Goal: Task Accomplishment & Management: Manage account settings

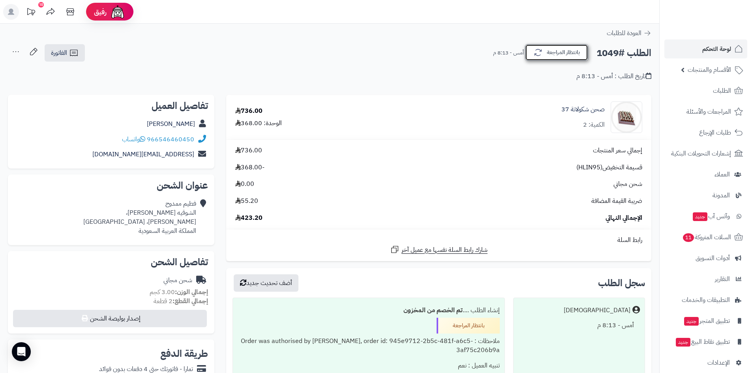
click at [577, 54] on button "بانتظار المراجعة" at bounding box center [556, 52] width 63 height 17
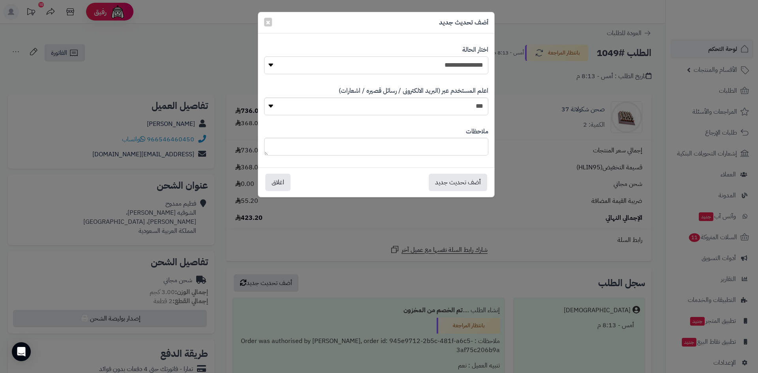
click at [455, 60] on select "**********" at bounding box center [376, 65] width 224 height 18
select select "*"
click at [264, 56] on select "**********" at bounding box center [376, 65] width 224 height 18
click at [452, 182] on button "أضف تحديث جديد" at bounding box center [458, 181] width 58 height 17
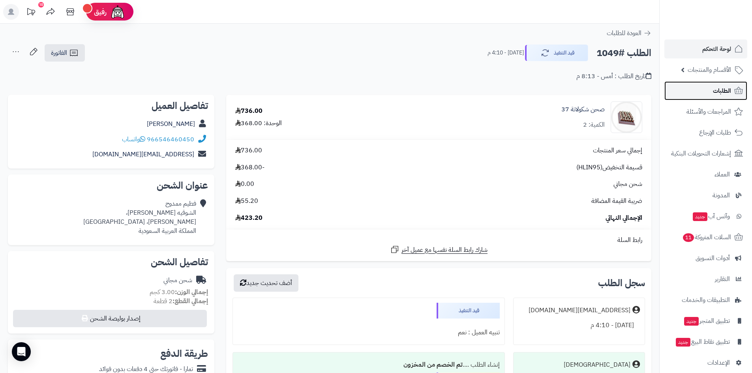
click at [732, 94] on link "الطلبات" at bounding box center [706, 90] width 83 height 19
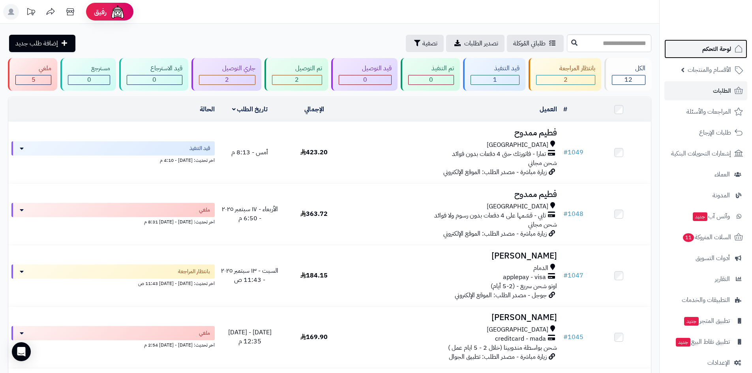
click at [716, 45] on span "لوحة التحكم" at bounding box center [717, 48] width 29 height 11
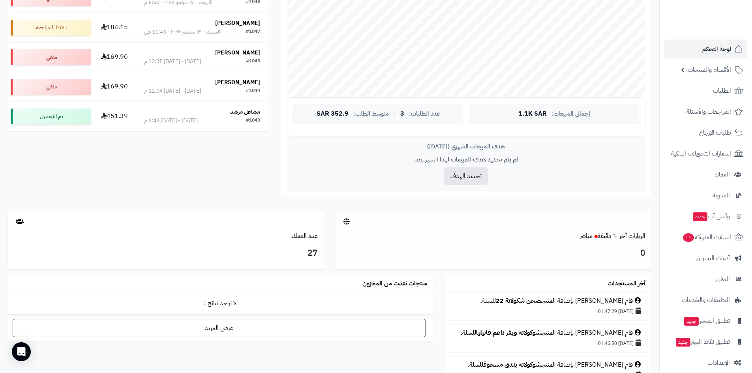
scroll to position [369, 0]
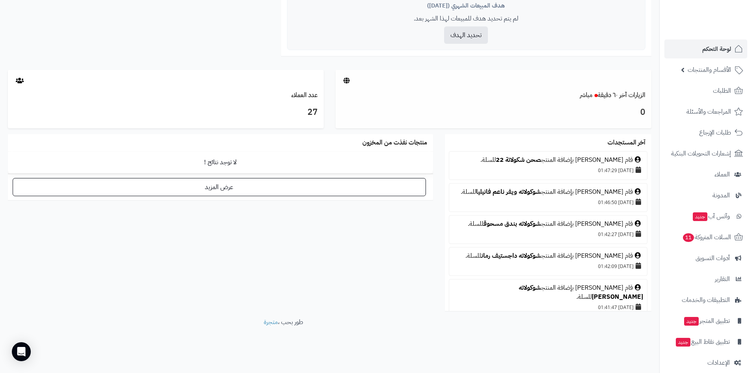
click at [626, 102] on div "0" at bounding box center [494, 114] width 316 height 28
click at [625, 100] on link "الزيارات آخر ٦٠ دقيقة مباشر" at bounding box center [613, 94] width 66 height 9
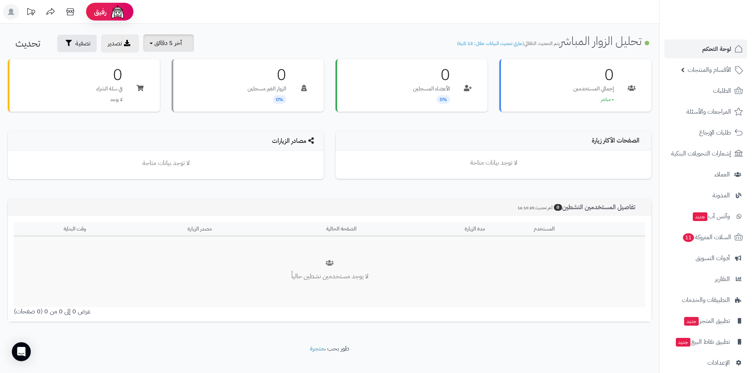
click at [187, 42] on button "آخر 5 دقائق" at bounding box center [168, 42] width 51 height 17
click at [173, 92] on link "آخر 30 دقيقة" at bounding box center [173, 93] width 63 height 15
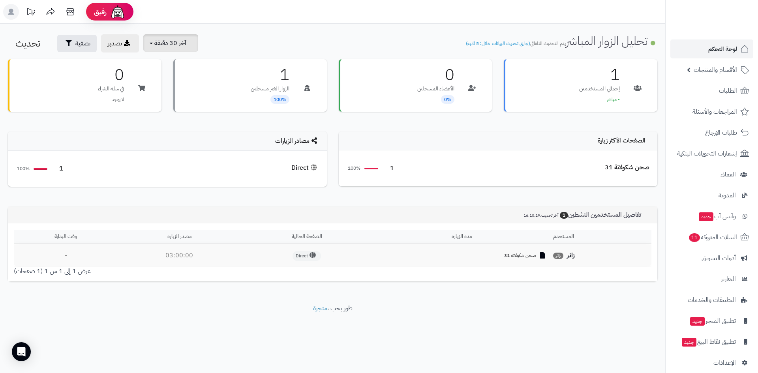
click at [171, 40] on span "آخر 30 دقيقة" at bounding box center [170, 42] width 32 height 9
click at [186, 78] on link "آخر 15 دقيقة" at bounding box center [173, 77] width 63 height 15
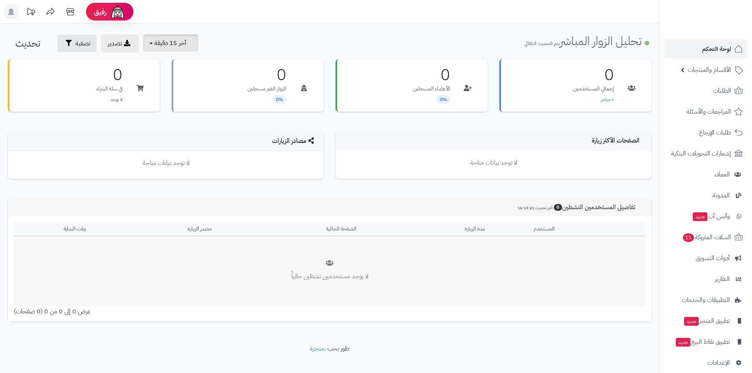
click at [177, 42] on span "آخر 15 دقيقة" at bounding box center [170, 42] width 32 height 9
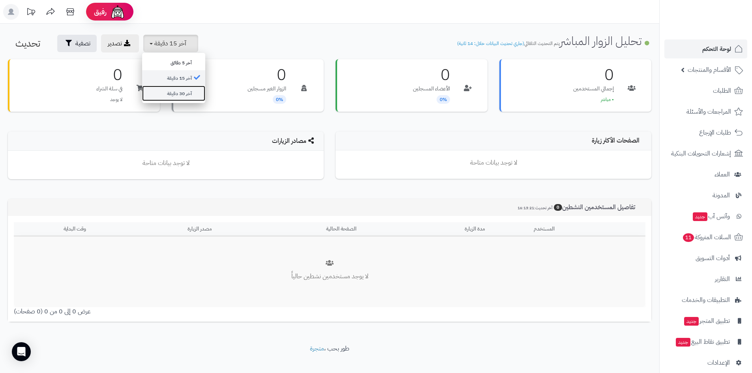
click at [178, 93] on link "آخر 30 دقيقة" at bounding box center [173, 93] width 63 height 15
